Goal: Information Seeking & Learning: Learn about a topic

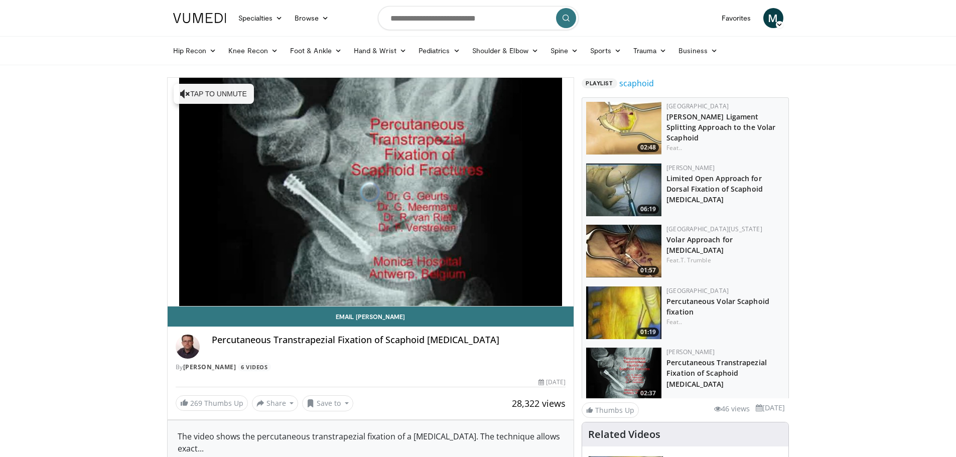
click at [552, 359] on div "Percutaneous Transtrapezial Fixation of Scaphoid Fractures By Frederik Verstrek…" at bounding box center [371, 353] width 391 height 37
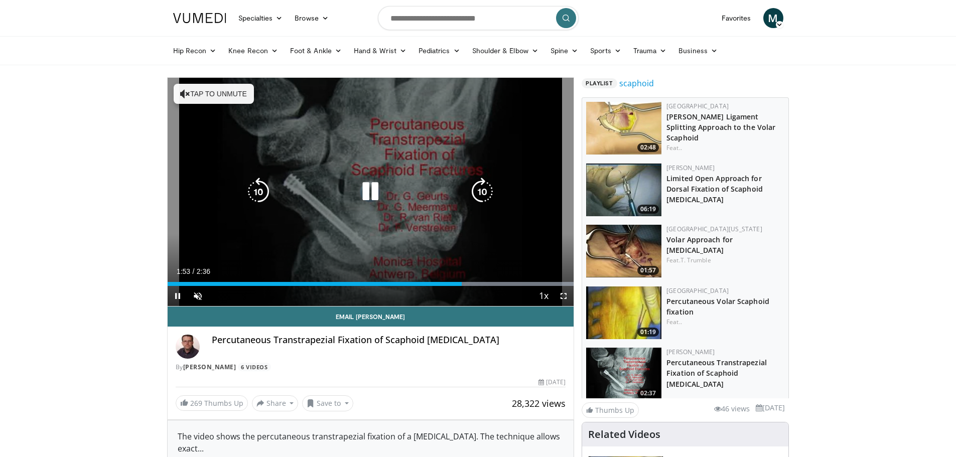
click at [555, 249] on div "10 seconds Tap to unmute" at bounding box center [371, 192] width 407 height 228
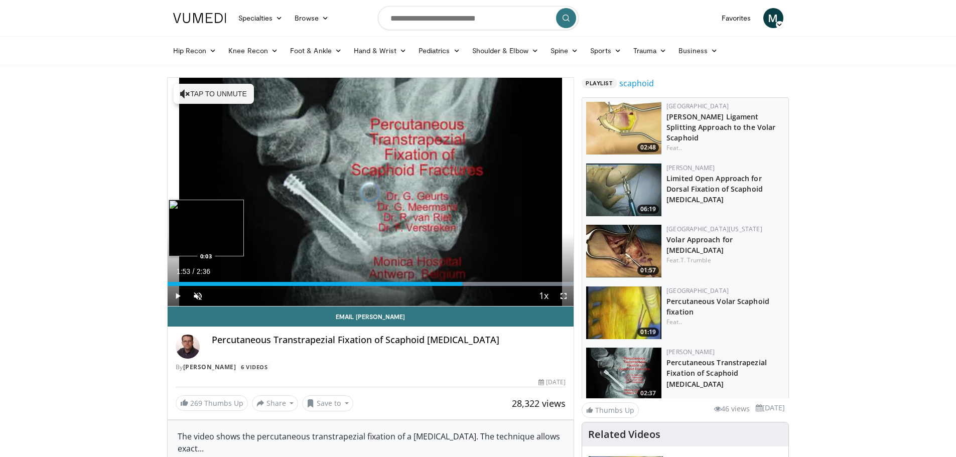
click at [177, 281] on div "Loaded : 100.00% 1:53 0:03" at bounding box center [371, 282] width 407 height 10
click at [566, 294] on span "Video Player" at bounding box center [564, 296] width 20 height 20
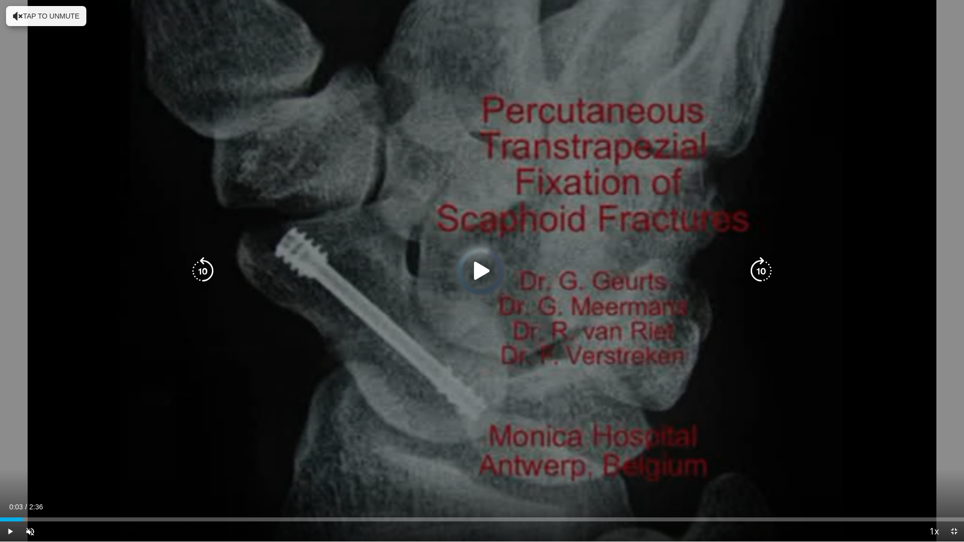
click at [54, 17] on button "Tap to unmute" at bounding box center [46, 16] width 80 height 20
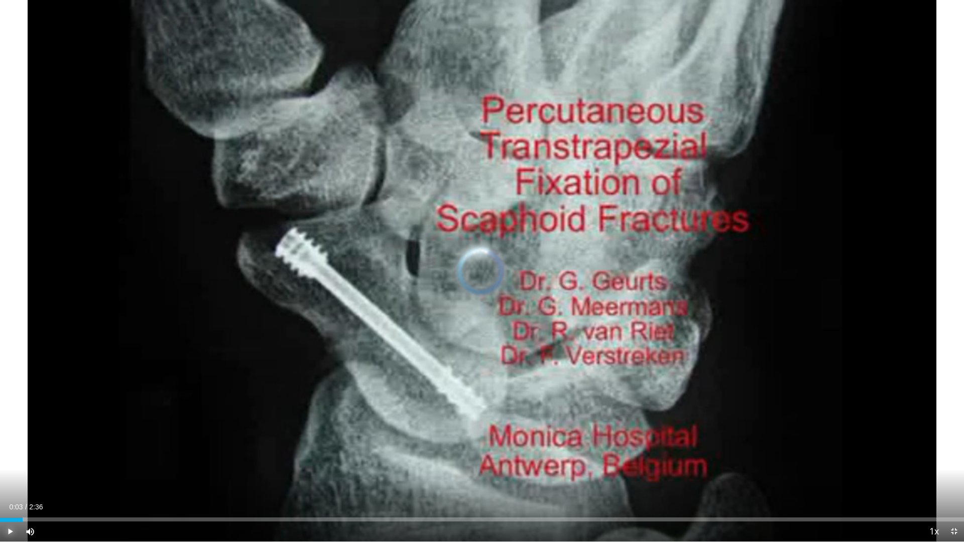
click at [12, 457] on span "Video Player" at bounding box center [10, 532] width 20 height 20
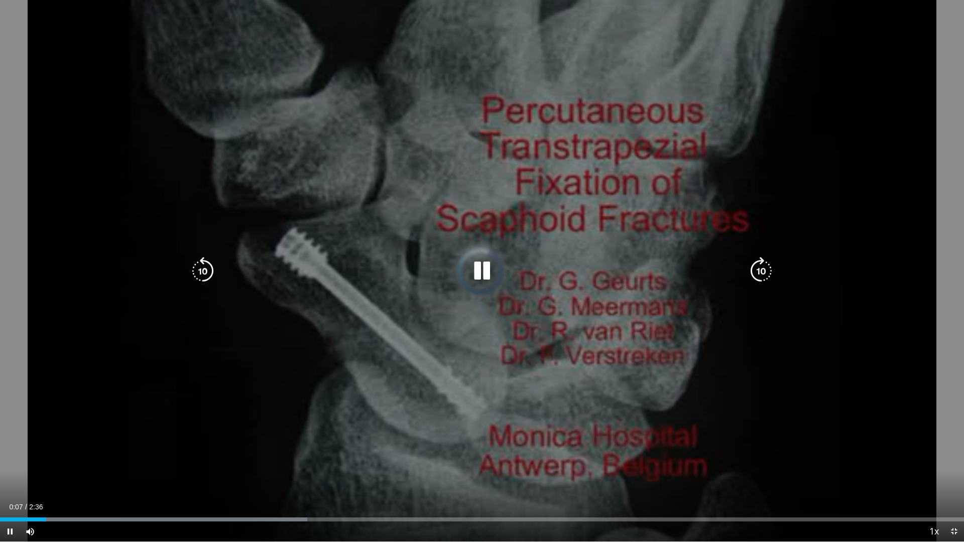
click at [591, 338] on div "10 seconds Tap to unmute" at bounding box center [482, 271] width 964 height 542
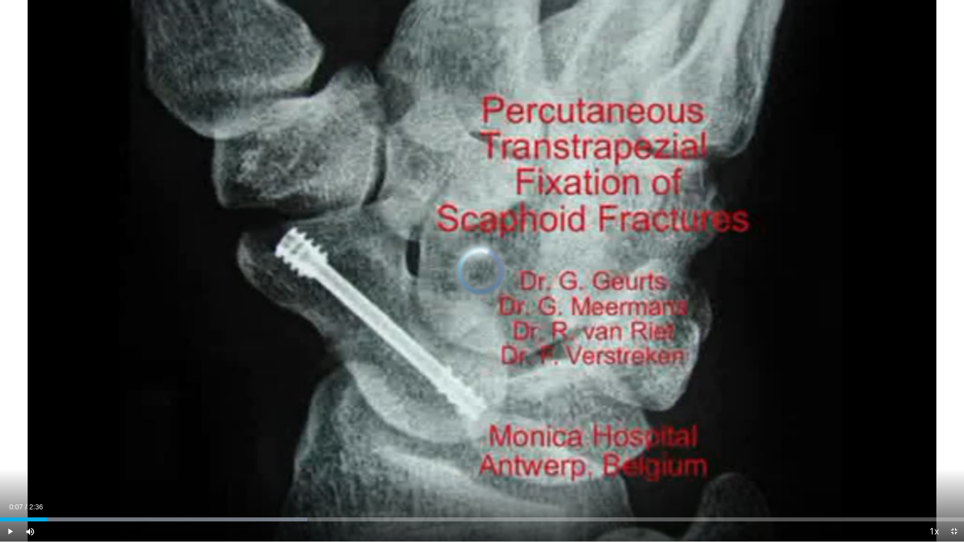
click at [591, 338] on div "10 seconds Tap to unmute" at bounding box center [482, 271] width 964 height 542
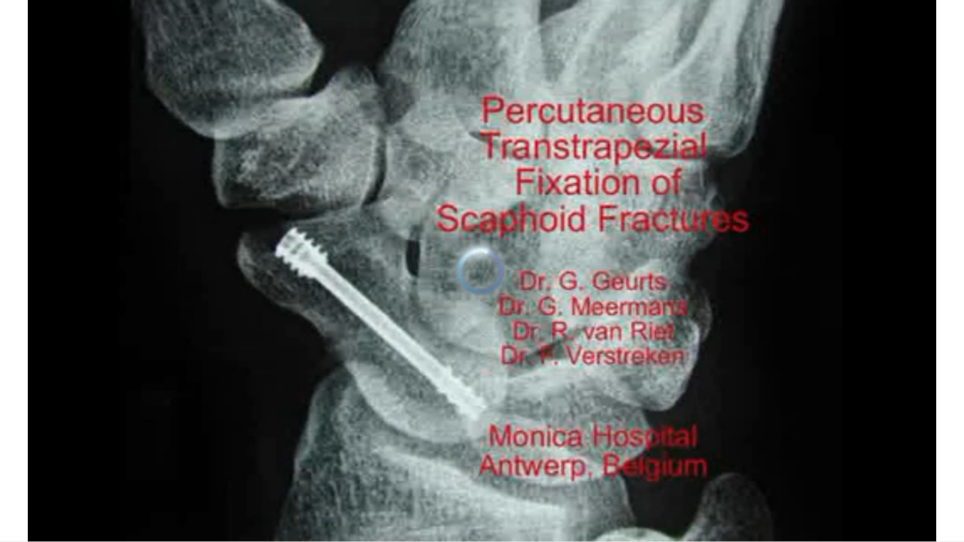
click at [591, 338] on div "10 seconds Tap to unmute" at bounding box center [482, 271] width 964 height 542
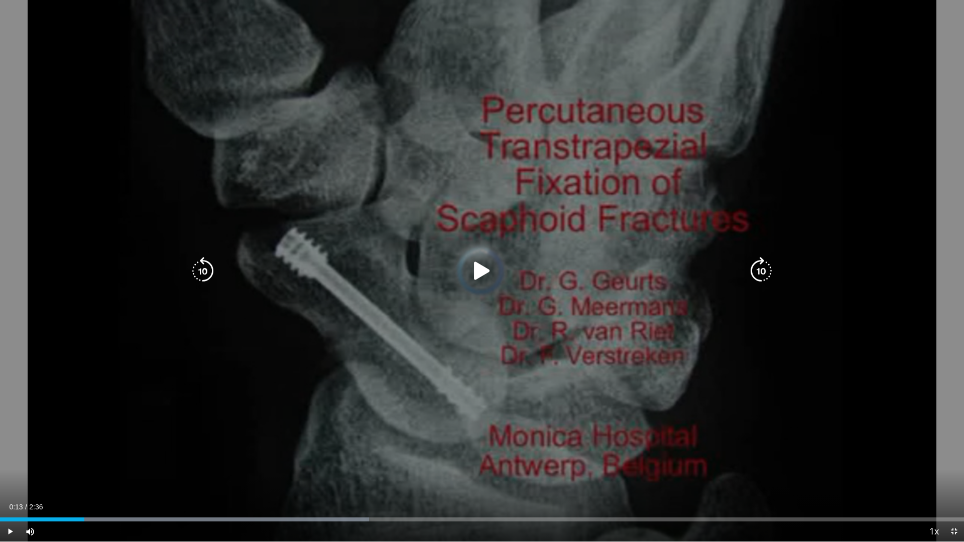
click at [479, 269] on icon "Video Player" at bounding box center [482, 271] width 28 height 28
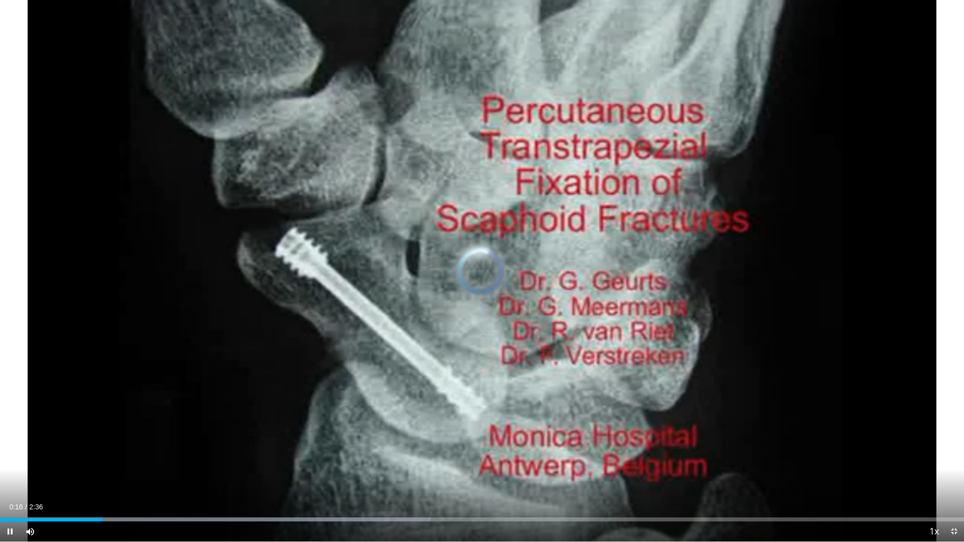
click at [479, 269] on div "10 seconds Tap to unmute" at bounding box center [482, 271] width 964 height 542
click at [954, 457] on span "Video Player" at bounding box center [954, 532] width 20 height 20
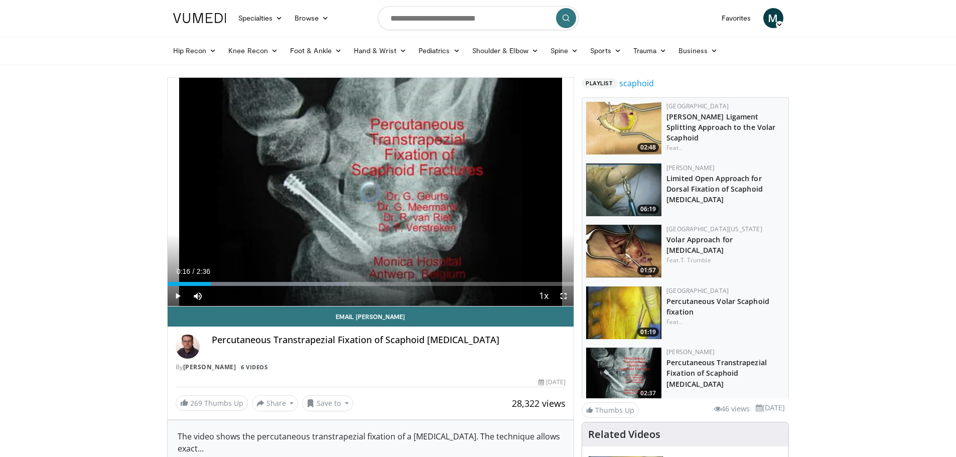
click at [565, 296] on span "Video Player" at bounding box center [564, 296] width 20 height 20
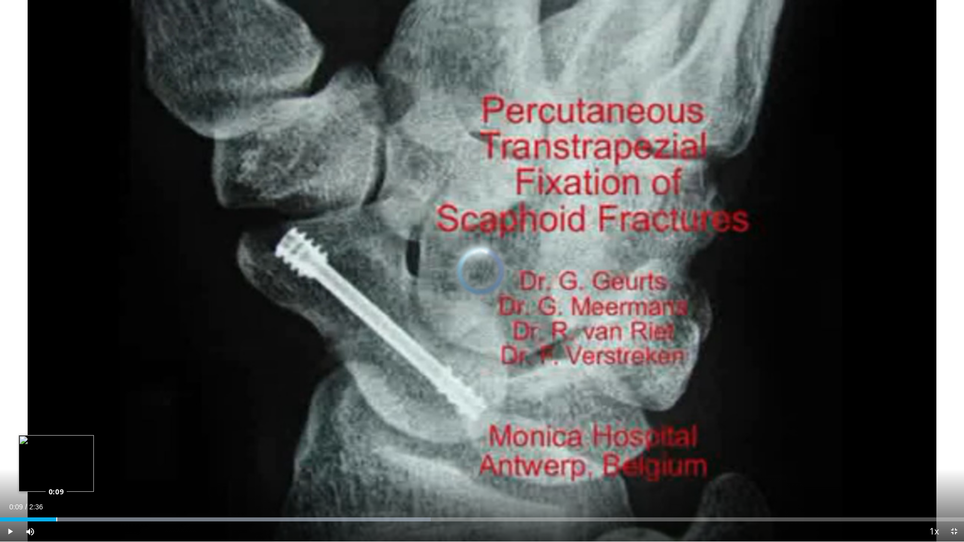
click at [56, 457] on div "Loaded : 44.67% 0:09 0:09" at bounding box center [482, 520] width 964 height 4
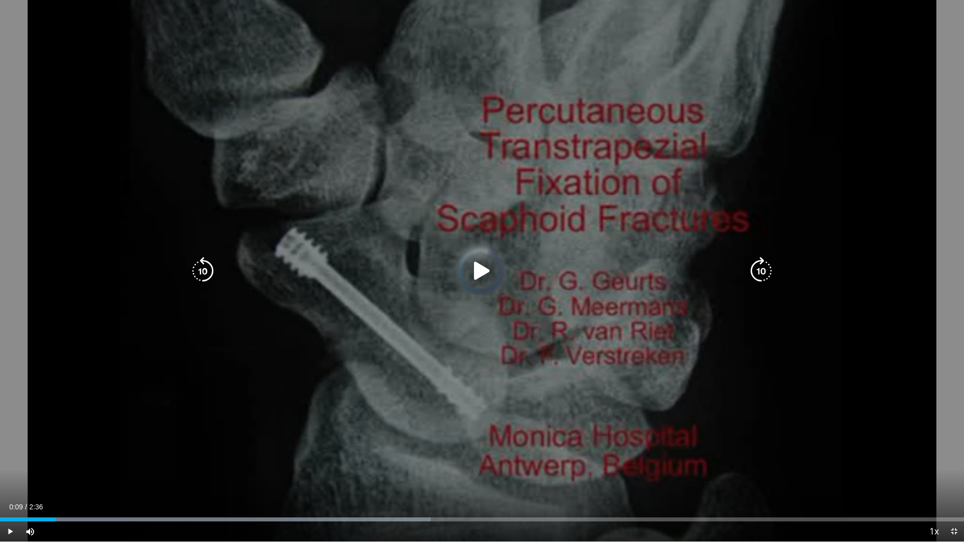
click at [480, 268] on icon "Video Player" at bounding box center [482, 271] width 28 height 28
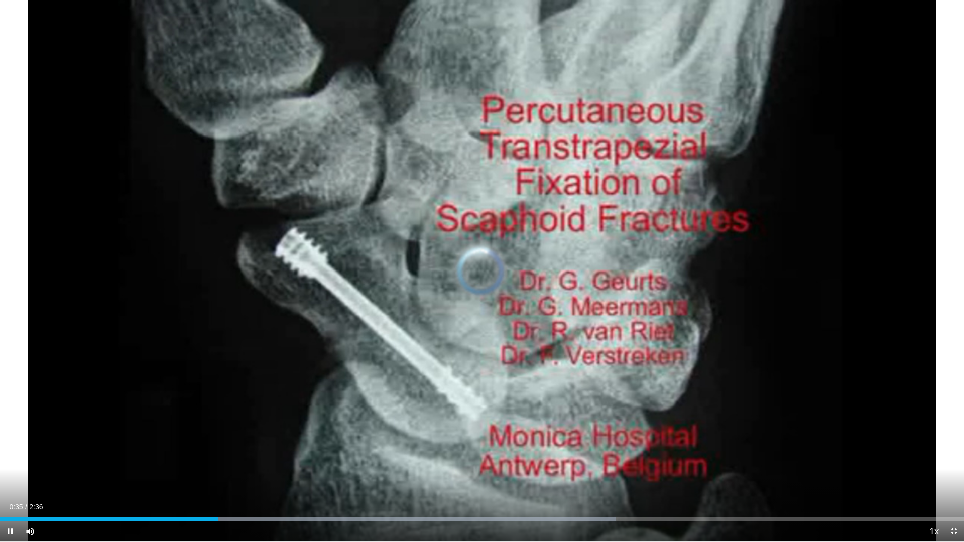
click at [479, 268] on div "10 seconds Tap to unmute" at bounding box center [482, 271] width 964 height 542
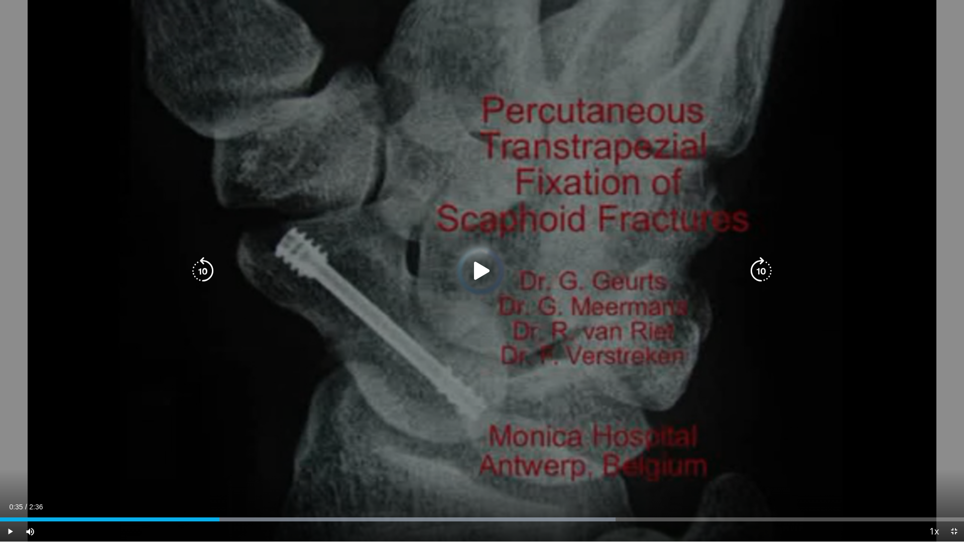
click at [477, 268] on icon "Video Player" at bounding box center [482, 271] width 28 height 28
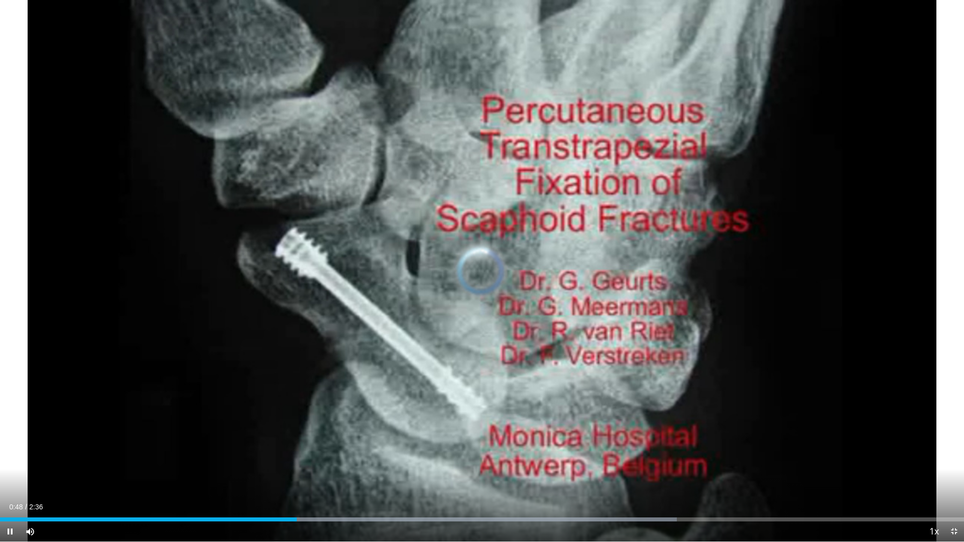
click at [477, 268] on div "10 seconds Tap to unmute" at bounding box center [482, 271] width 964 height 542
click at [259, 457] on div "Loaded : 70.23% 0:48 0:42" at bounding box center [482, 520] width 964 height 4
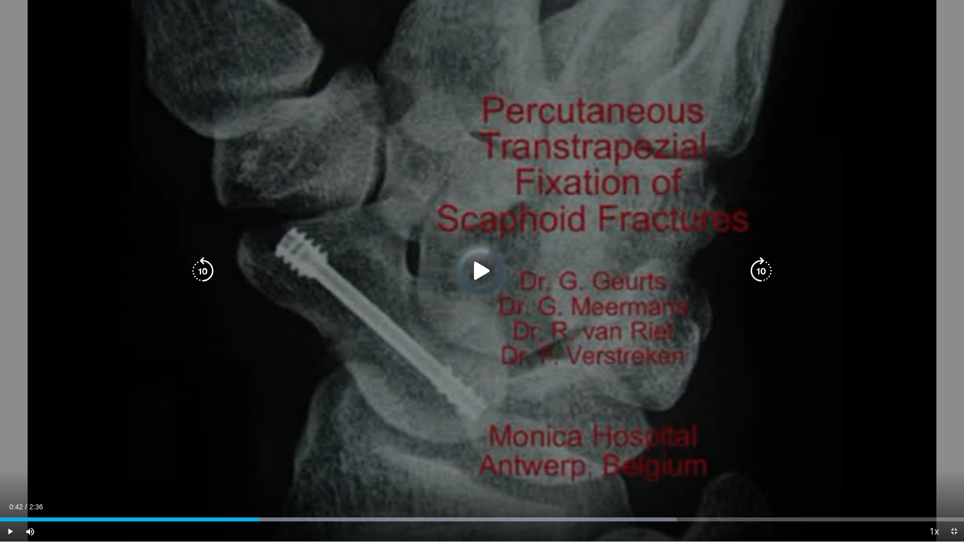
click at [483, 270] on icon "Video Player" at bounding box center [482, 271] width 28 height 28
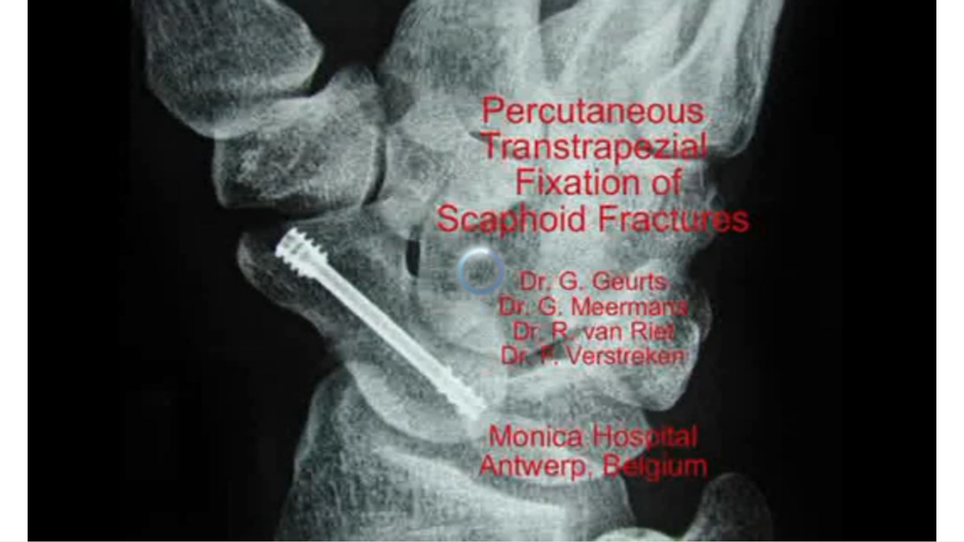
click at [457, 299] on div "10 seconds Tap to unmute" at bounding box center [482, 271] width 964 height 542
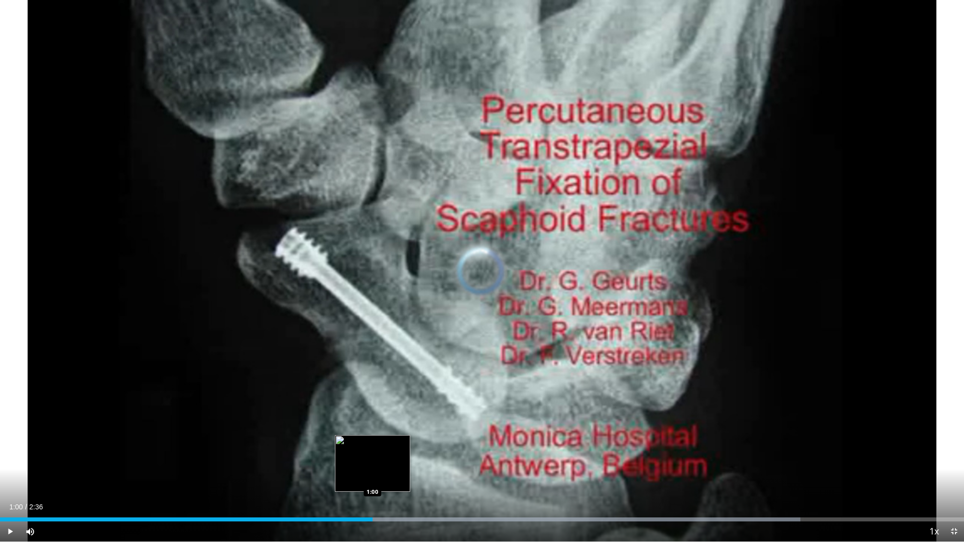
click at [373, 457] on div "1:00" at bounding box center [186, 520] width 373 height 4
click at [337, 457] on div "Loaded : 83.00% 0:54 0:54" at bounding box center [482, 520] width 964 height 4
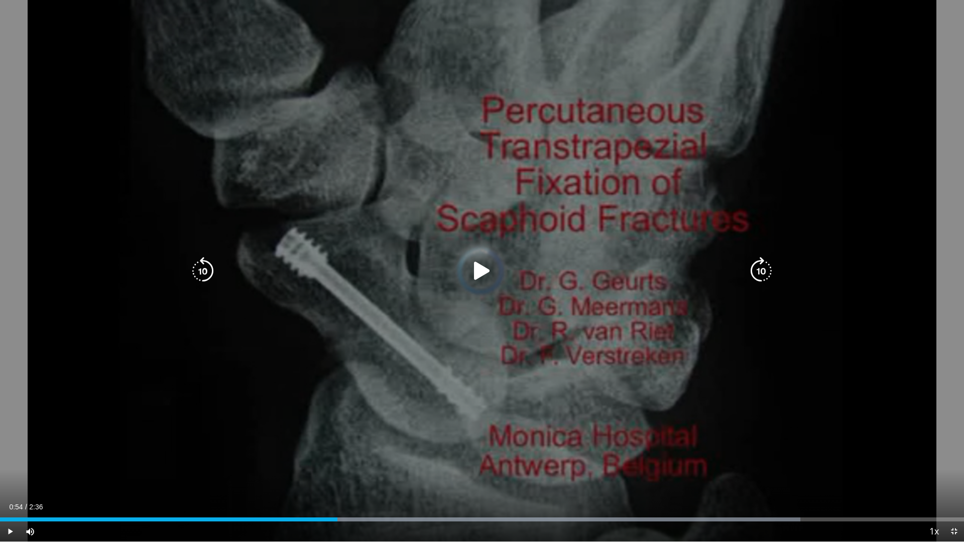
click at [480, 271] on icon "Video Player" at bounding box center [482, 271] width 28 height 28
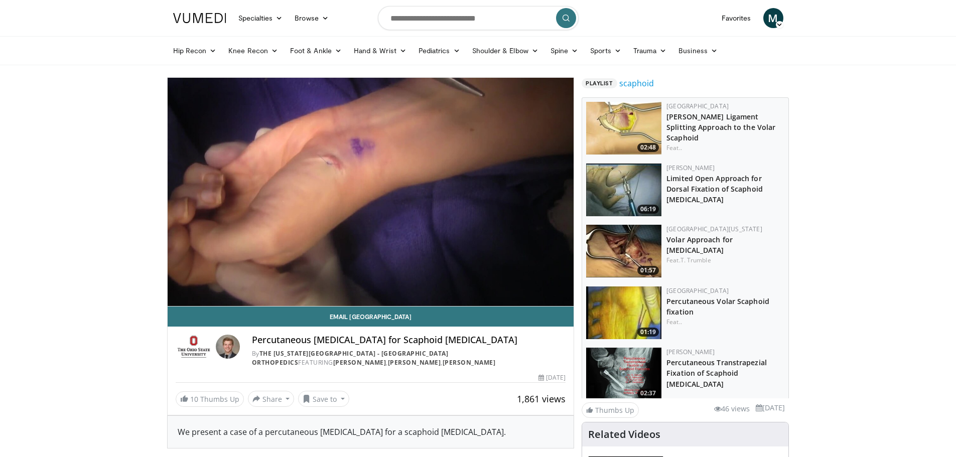
click at [330, 282] on video-js "**********" at bounding box center [371, 192] width 407 height 229
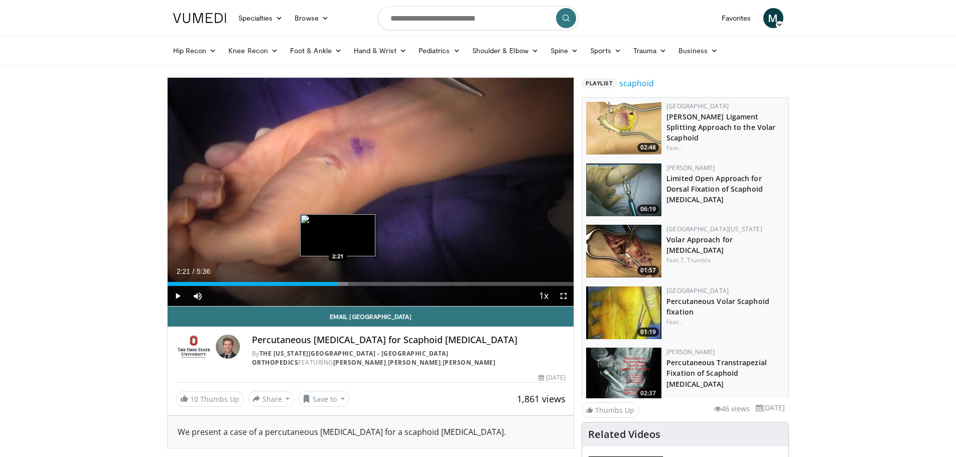
click at [338, 282] on div "Loaded : 44.50% 2:21 2:21" at bounding box center [371, 284] width 407 height 4
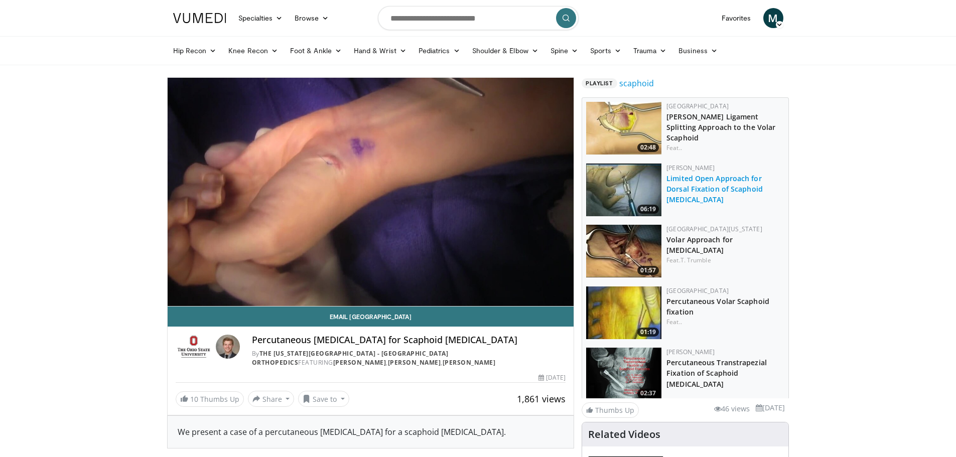
click at [712, 178] on link "Limited Open Approach for Dorsal Fixation of Scaphoid [MEDICAL_DATA]" at bounding box center [715, 189] width 96 height 31
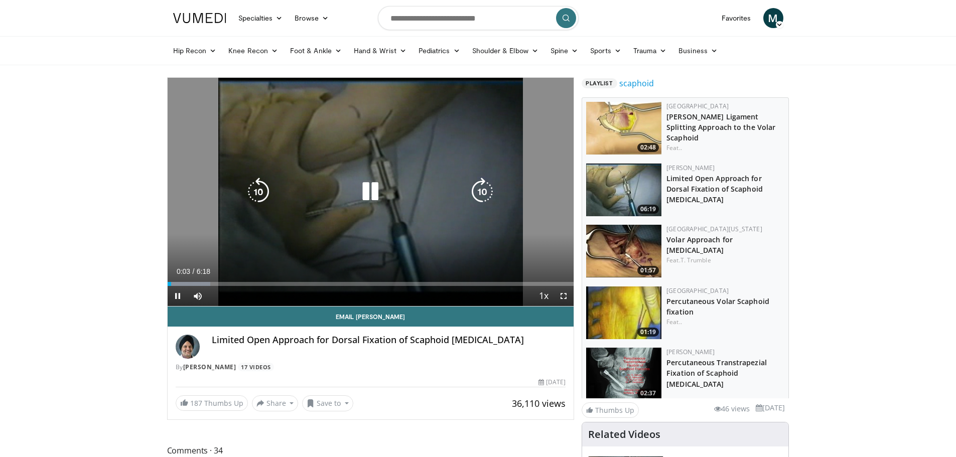
click at [375, 190] on icon "Video Player" at bounding box center [370, 192] width 28 height 28
click at [375, 190] on div "10 seconds Tap to unmute" at bounding box center [371, 192] width 407 height 228
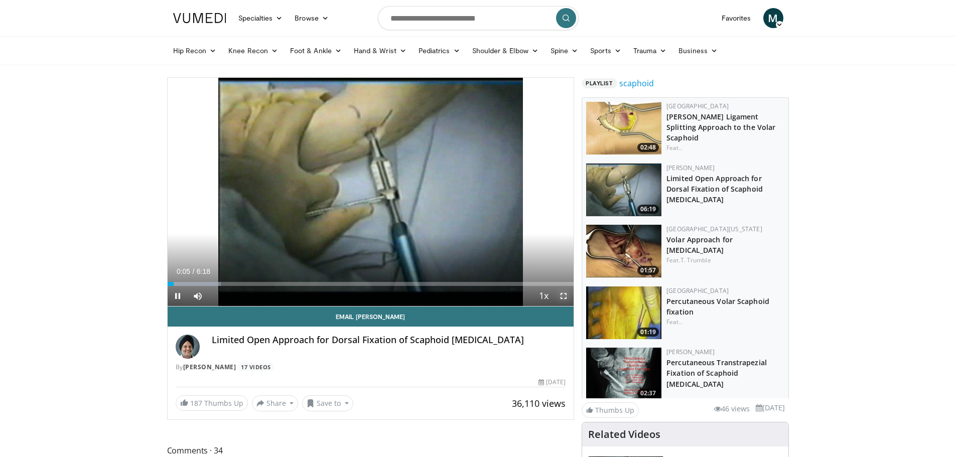
click at [563, 296] on span "Video Player" at bounding box center [564, 296] width 20 height 20
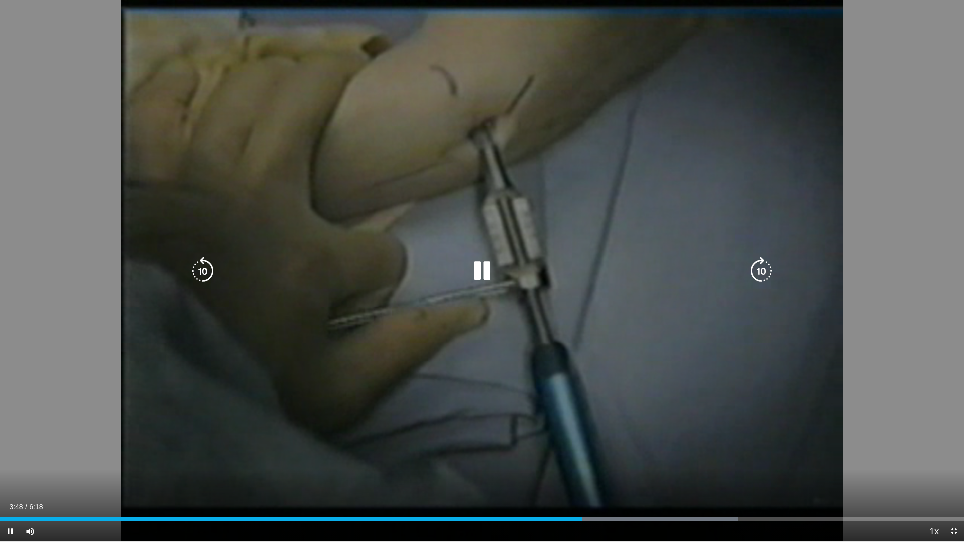
click at [687, 265] on div "Video Player" at bounding box center [482, 271] width 578 height 20
click at [616, 226] on div "10 seconds Tap to unmute" at bounding box center [482, 271] width 964 height 542
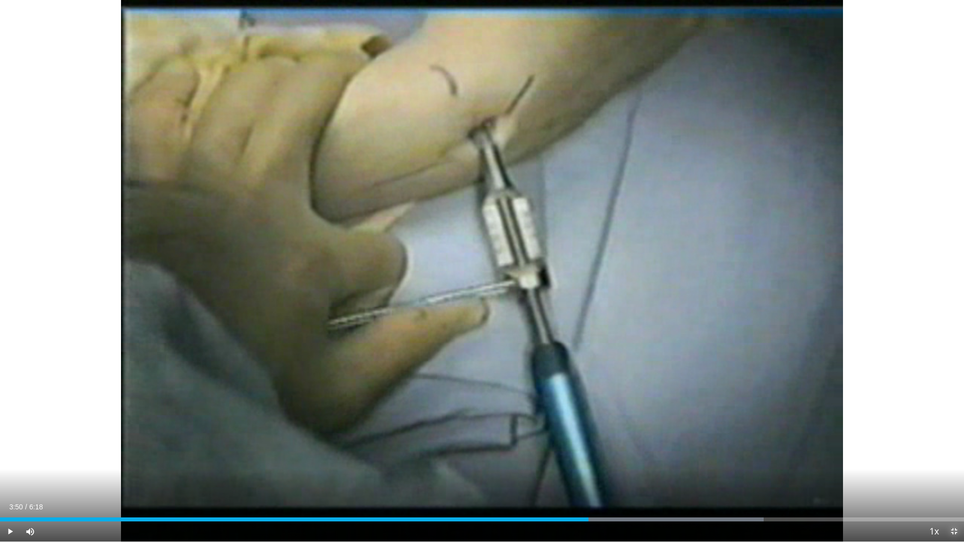
click at [954, 457] on span "Video Player" at bounding box center [954, 532] width 20 height 20
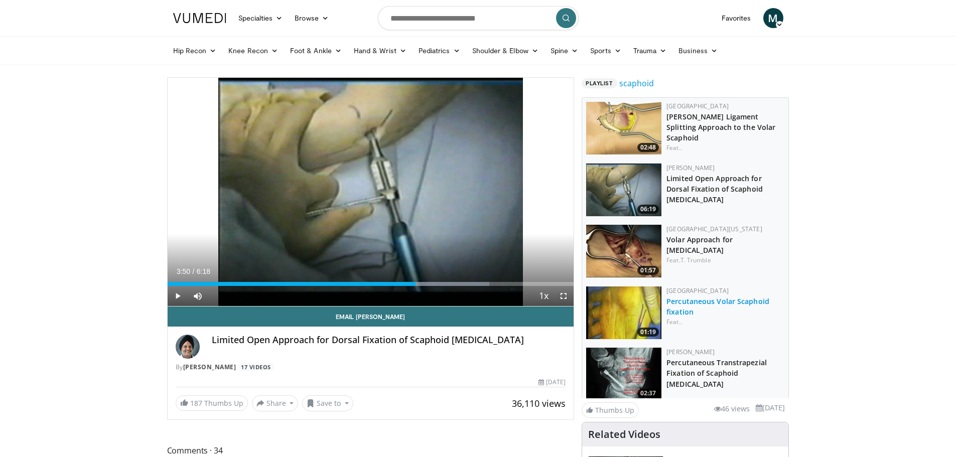
click at [727, 302] on link "Percutaneous Volar Scaphoid fixation" at bounding box center [718, 307] width 103 height 20
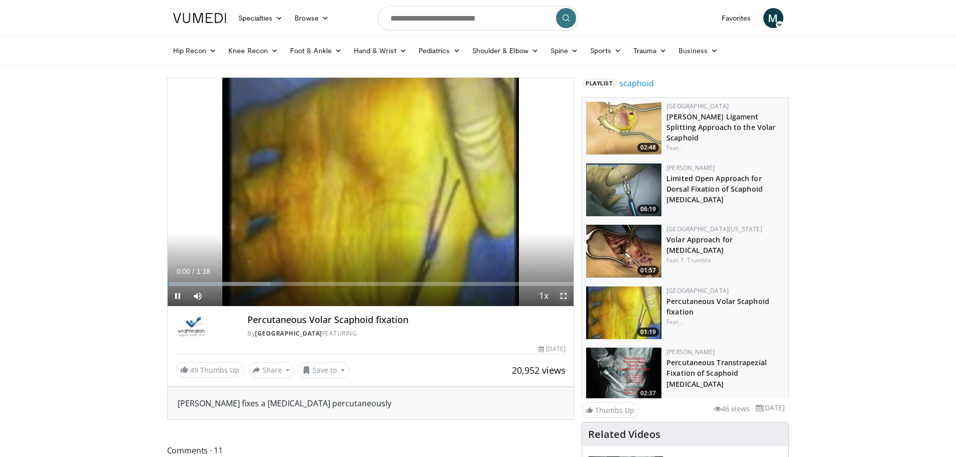
click at [561, 296] on span "Video Player" at bounding box center [564, 296] width 20 height 20
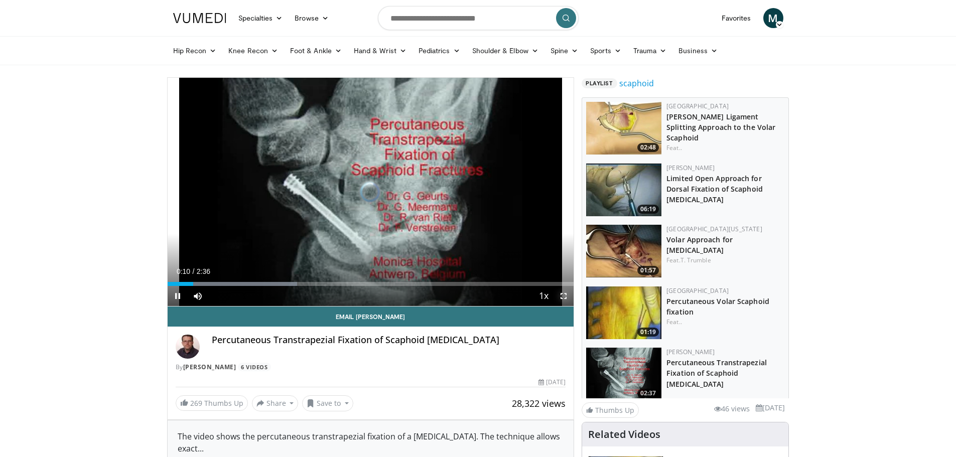
click at [563, 295] on span "Video Player" at bounding box center [564, 296] width 20 height 20
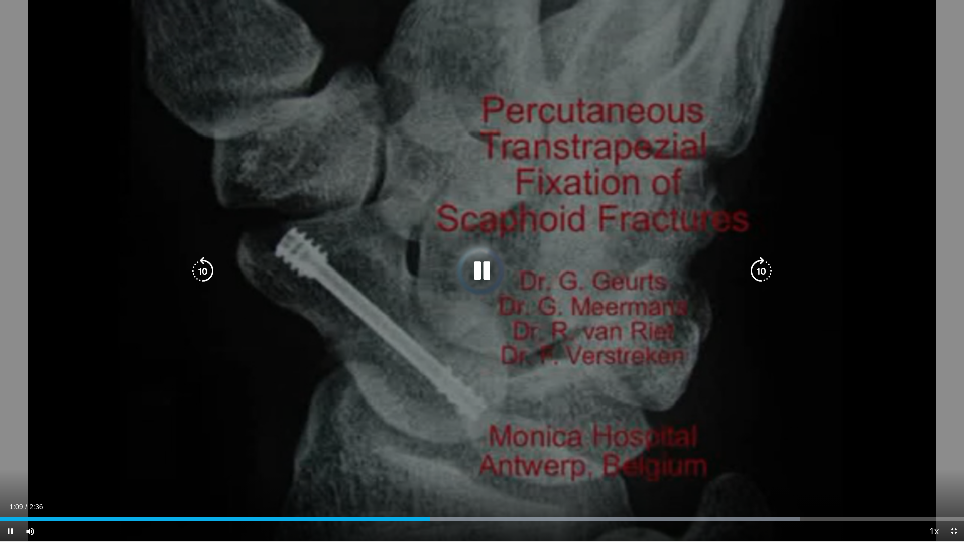
click at [807, 241] on div "10 seconds Tap to unmute" at bounding box center [482, 271] width 964 height 542
click at [480, 274] on icon "Video Player" at bounding box center [482, 271] width 28 height 28
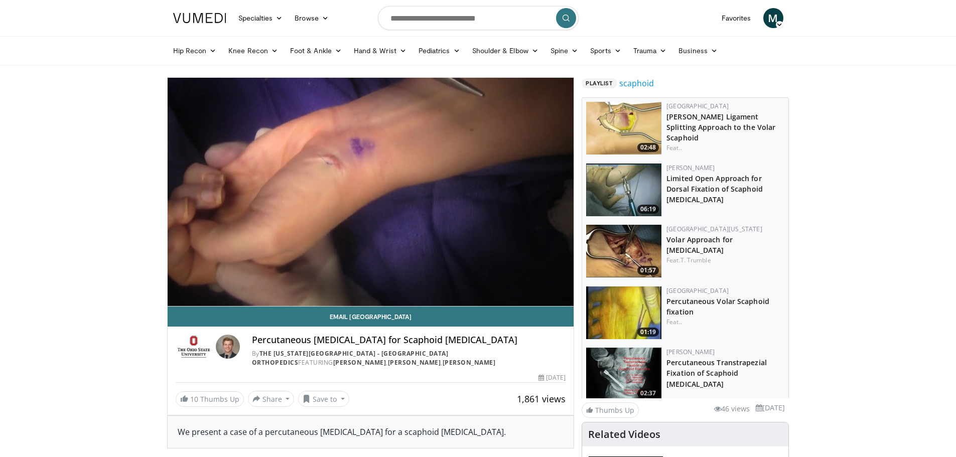
click at [790, 57] on div "Hip Recon Hip Arthroplasty Revision Hip Arthroplasty Hip Preservation Knee Reco…" at bounding box center [478, 51] width 623 height 28
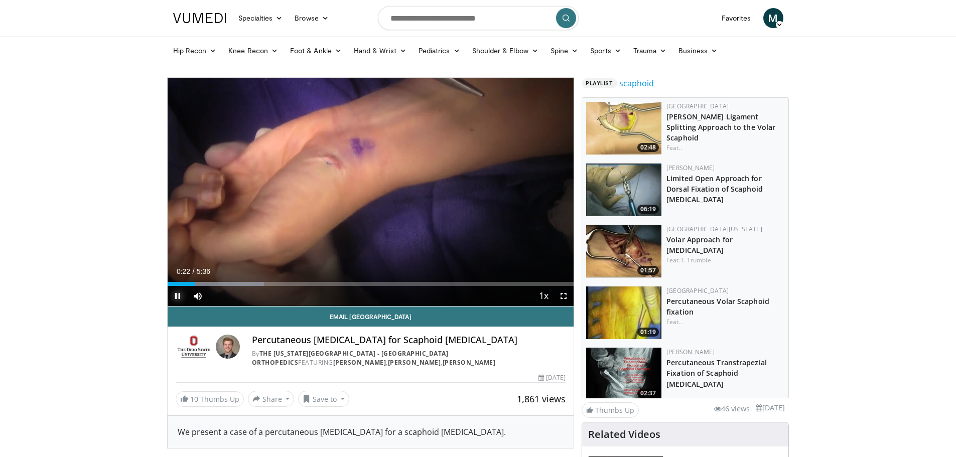
click at [177, 295] on span "Video Player" at bounding box center [178, 296] width 20 height 20
